Goal: Register for event/course

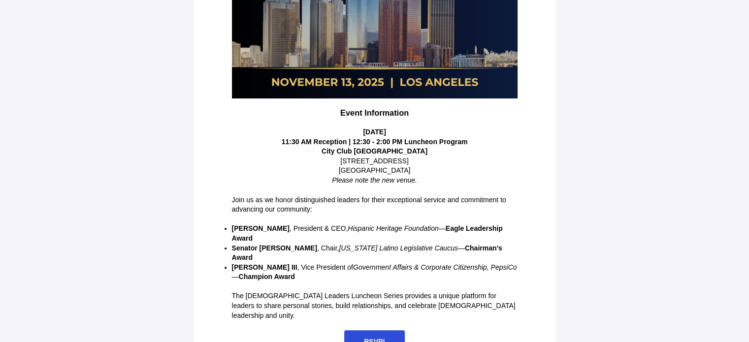
scroll to position [229, 0]
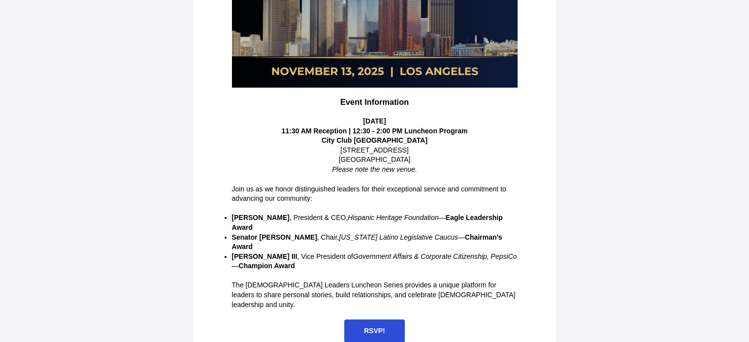
click at [358, 320] on span "RSVP!" at bounding box center [374, 331] width 61 height 23
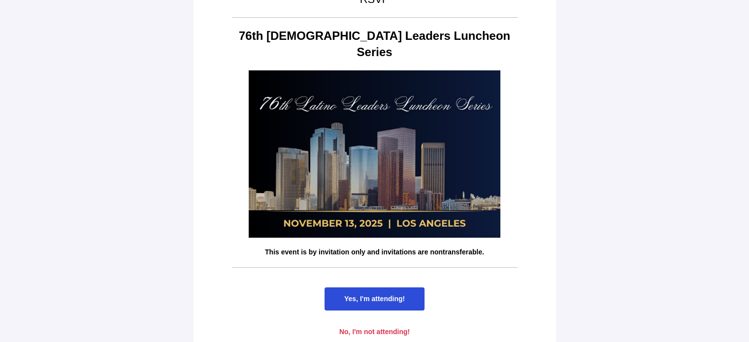
scroll to position [30, 0]
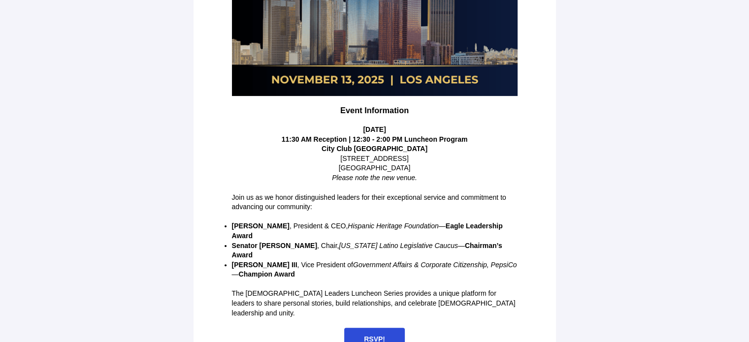
scroll to position [229, 0]
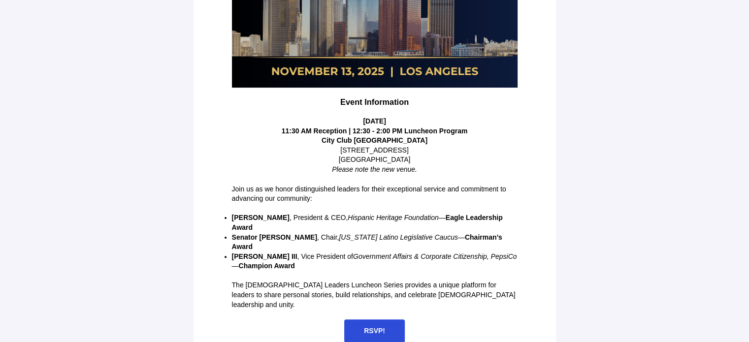
click at [375, 327] on span "RSVP!" at bounding box center [374, 331] width 21 height 8
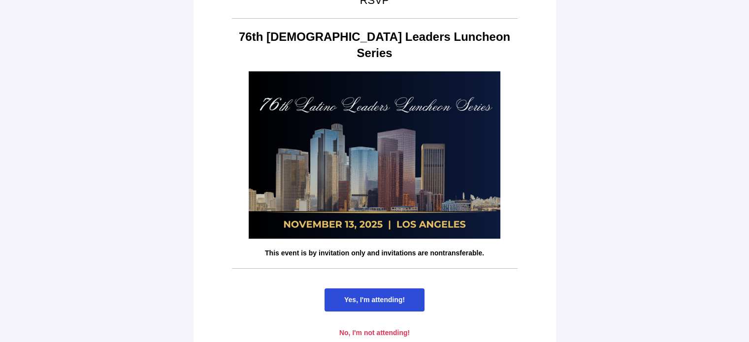
scroll to position [30, 0]
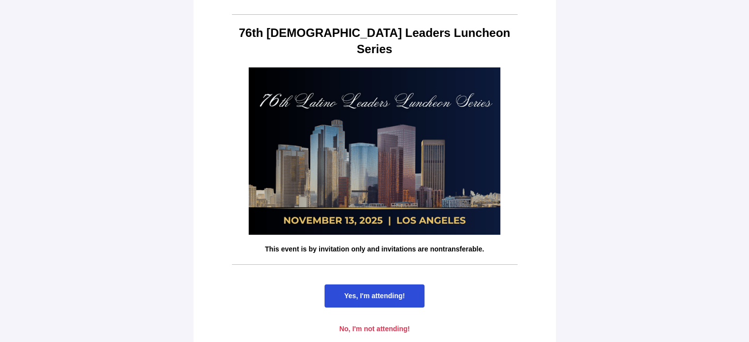
click at [392, 292] on span "Yes, I'm attending!" at bounding box center [374, 296] width 61 height 8
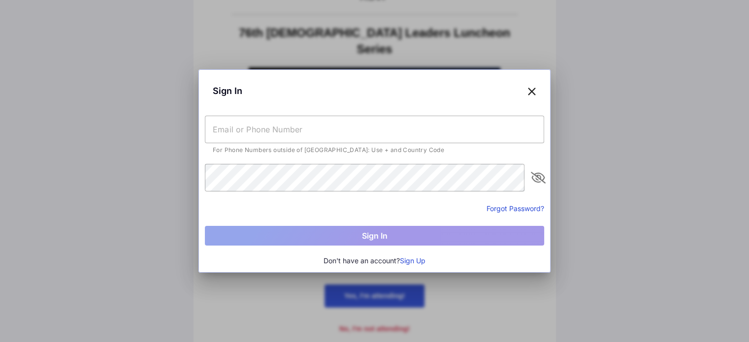
click at [330, 135] on input "text" at bounding box center [374, 130] width 339 height 28
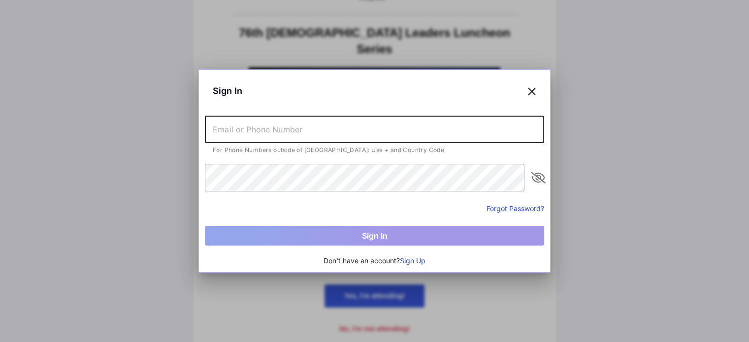
type input "Daniel@tmccommunitycapital.org"
click at [418, 260] on button "Sign Up" at bounding box center [413, 261] width 26 height 11
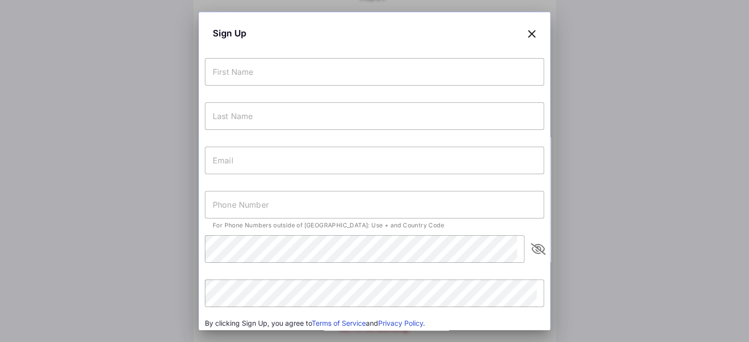
click at [344, 68] on input "text" at bounding box center [374, 72] width 339 height 28
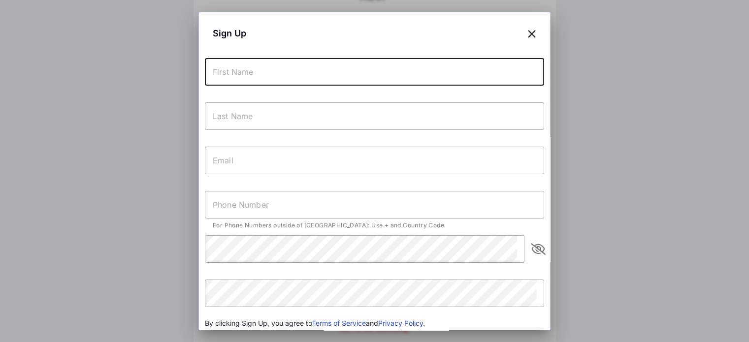
type input "Daniel"
type input "Fernandez"
type input "Daniel@tmccommunitycapital.org"
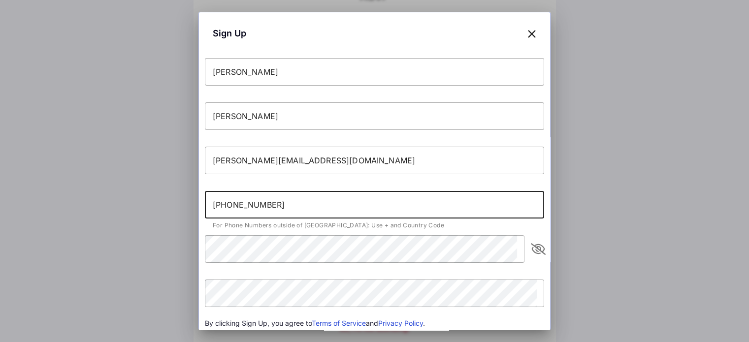
drag, startPoint x: 286, startPoint y: 209, endPoint x: 180, endPoint y: 212, distance: 106.0
click at [180, 212] on div "Sign Up Daniel Fernandez Daniel@tmccommunitycapital.org +14156555419 For Phone …" at bounding box center [374, 171] width 749 height 342
type input "+19254357890"
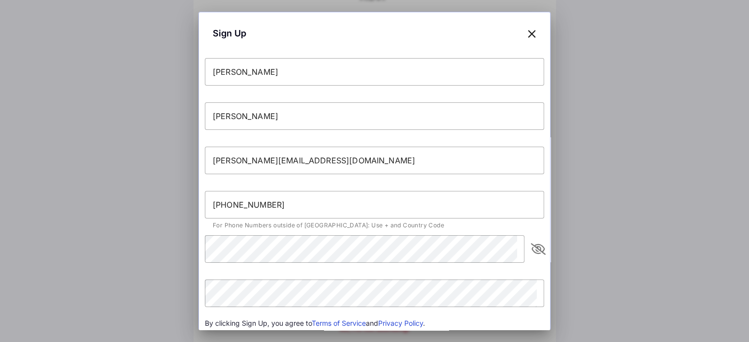
click at [533, 248] on icon "appended action" at bounding box center [539, 249] width 12 height 12
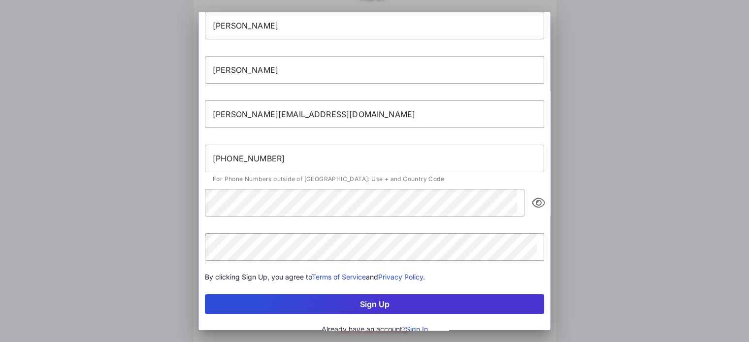
scroll to position [47, 0]
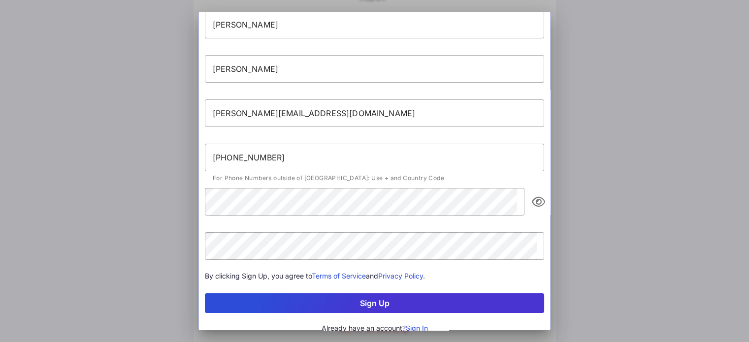
click at [486, 301] on button "Sign Up" at bounding box center [374, 304] width 339 height 20
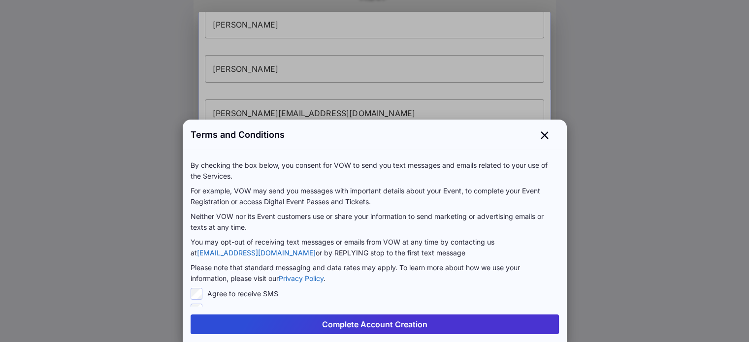
click at [472, 321] on button "Complete Account Creation" at bounding box center [375, 325] width 369 height 20
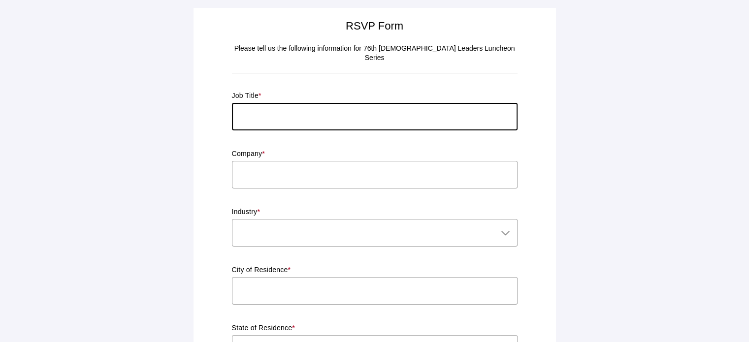
click at [370, 103] on input "text" at bounding box center [375, 117] width 286 height 28
type input "CEO"
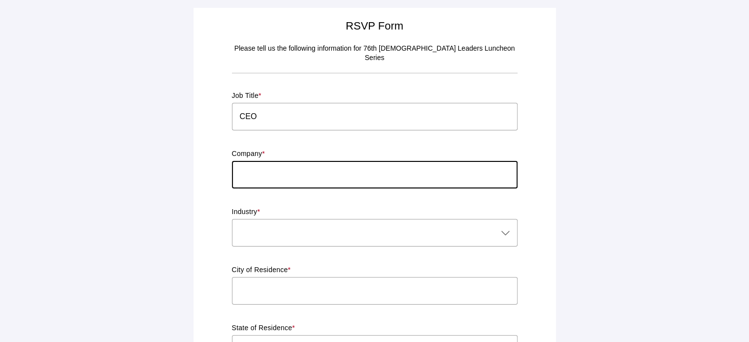
click at [361, 161] on input "text" at bounding box center [375, 175] width 286 height 28
type input "TMC Community Capital"
click at [374, 226] on div at bounding box center [365, 233] width 266 height 28
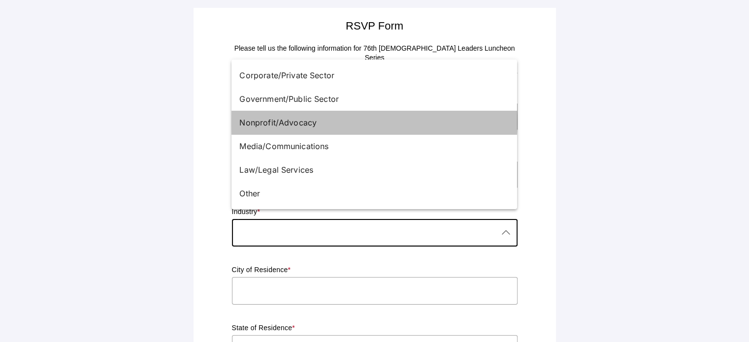
click at [311, 118] on div "Nonprofit/Advocacy" at bounding box center [370, 123] width 262 height 12
type input "Nonprofit/Advocacy"
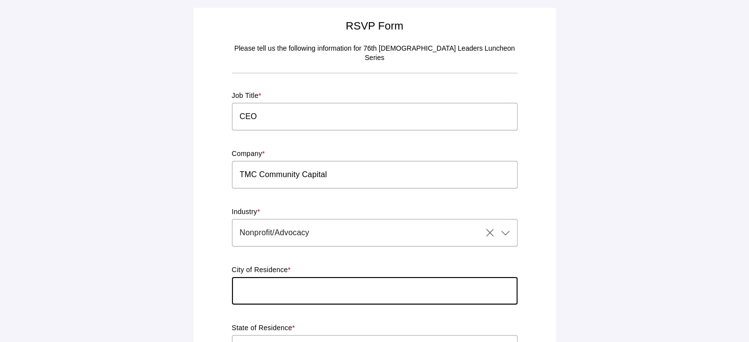
click at [371, 281] on input "text" at bounding box center [375, 291] width 286 height 28
type input "Los Angeles"
type input "CA"
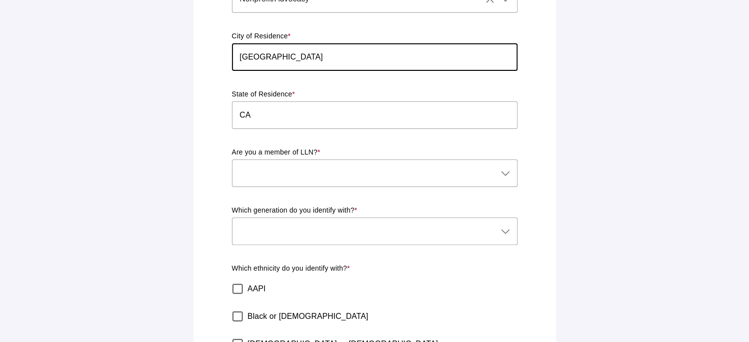
scroll to position [235, 0]
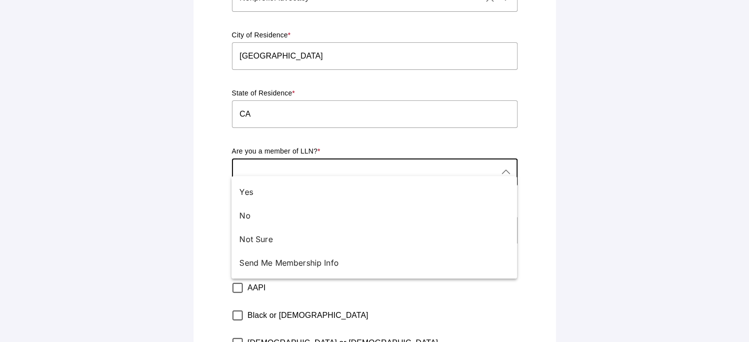
click at [502, 167] on icon at bounding box center [506, 173] width 12 height 12
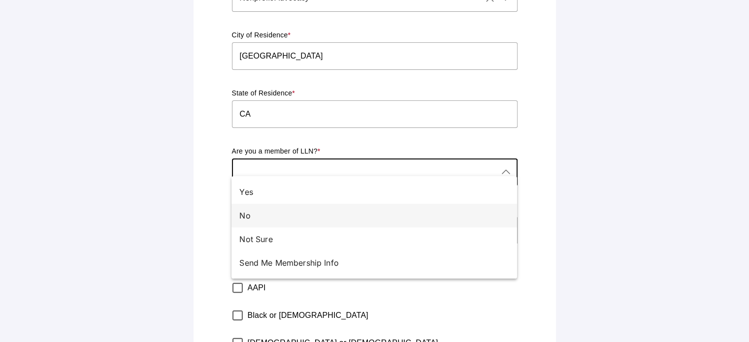
click at [445, 222] on div "No" at bounding box center [375, 216] width 286 height 24
type input "No"
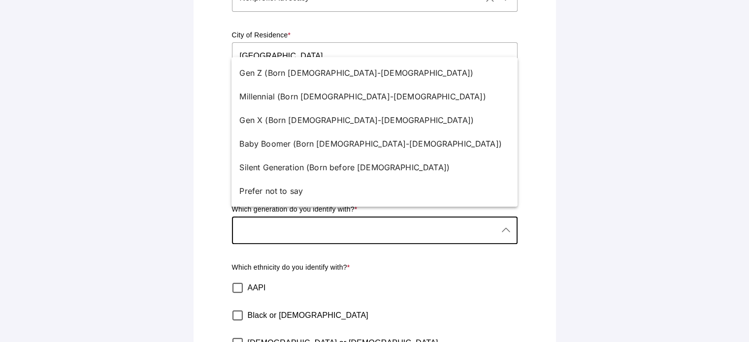
click at [445, 222] on div at bounding box center [365, 231] width 266 height 28
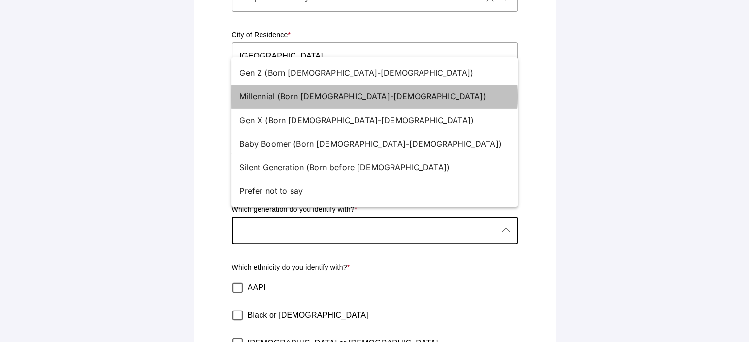
click at [305, 98] on div "Millennial (Born 1981-1996)" at bounding box center [370, 97] width 262 height 12
type input "Millennial (Born 1981-1996)"
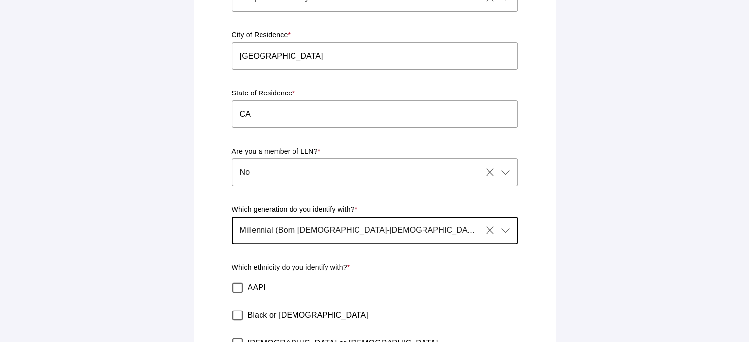
click at [510, 225] on icon at bounding box center [506, 231] width 12 height 12
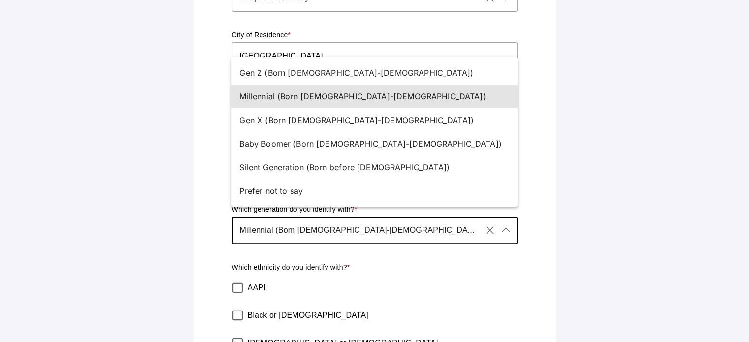
click at [605, 212] on main "RSVP Form Please tell us the following information for 76th Latino Leaders Lunc…" at bounding box center [374, 142] width 749 height 754
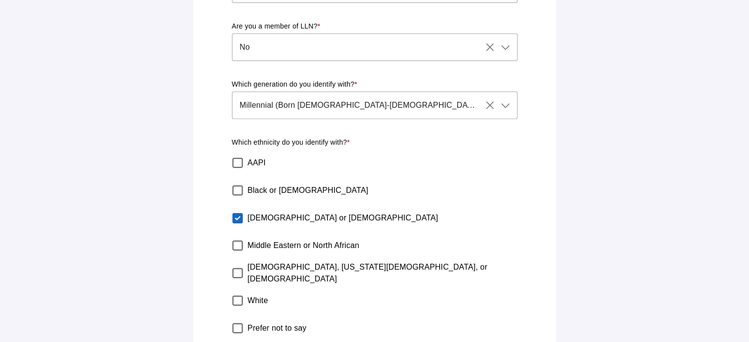
scroll to position [402, 0]
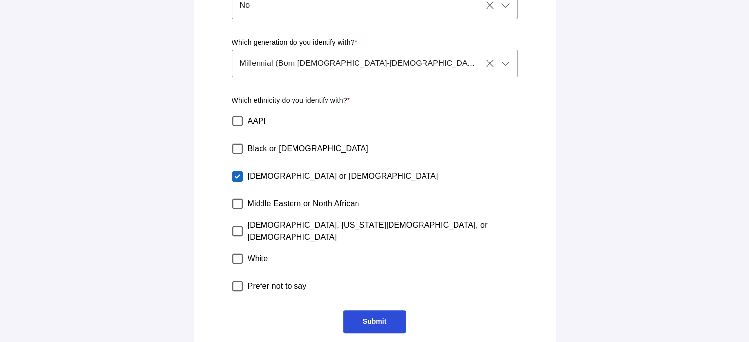
click at [391, 314] on span "Submit" at bounding box center [374, 321] width 63 height 23
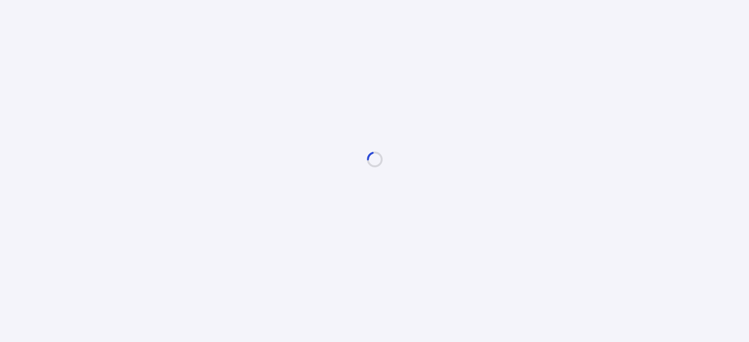
scroll to position [0, 0]
